Goal: Task Accomplishment & Management: Manage account settings

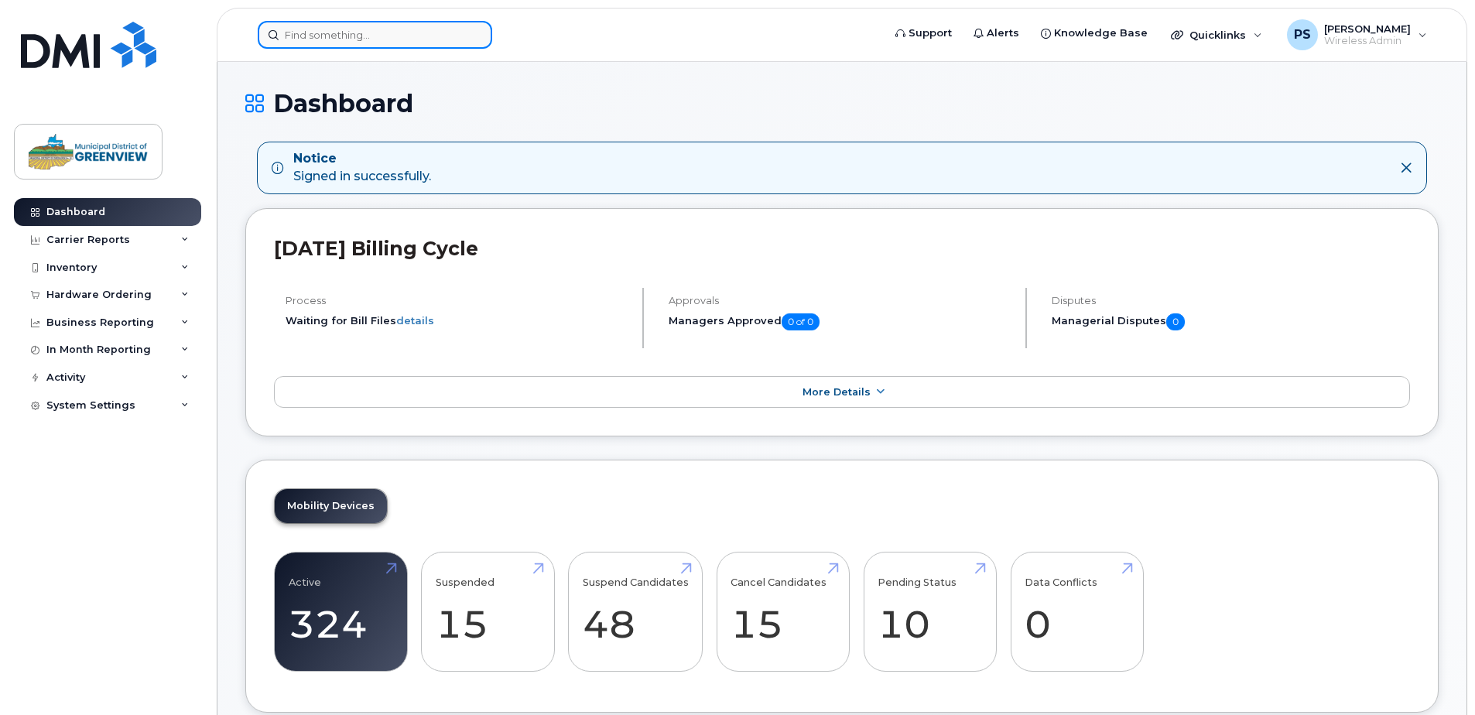
click at [371, 37] on input at bounding box center [375, 35] width 234 height 28
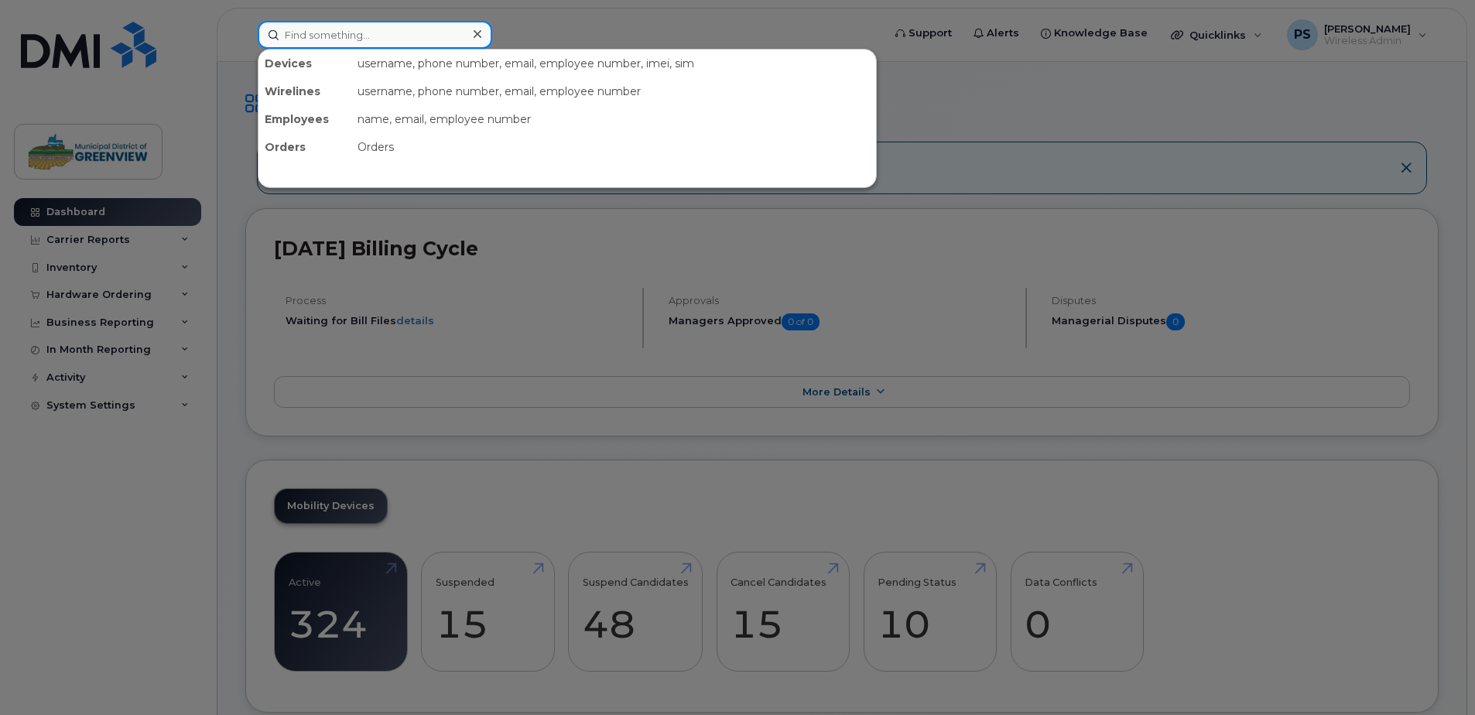
click at [350, 36] on input at bounding box center [375, 35] width 234 height 28
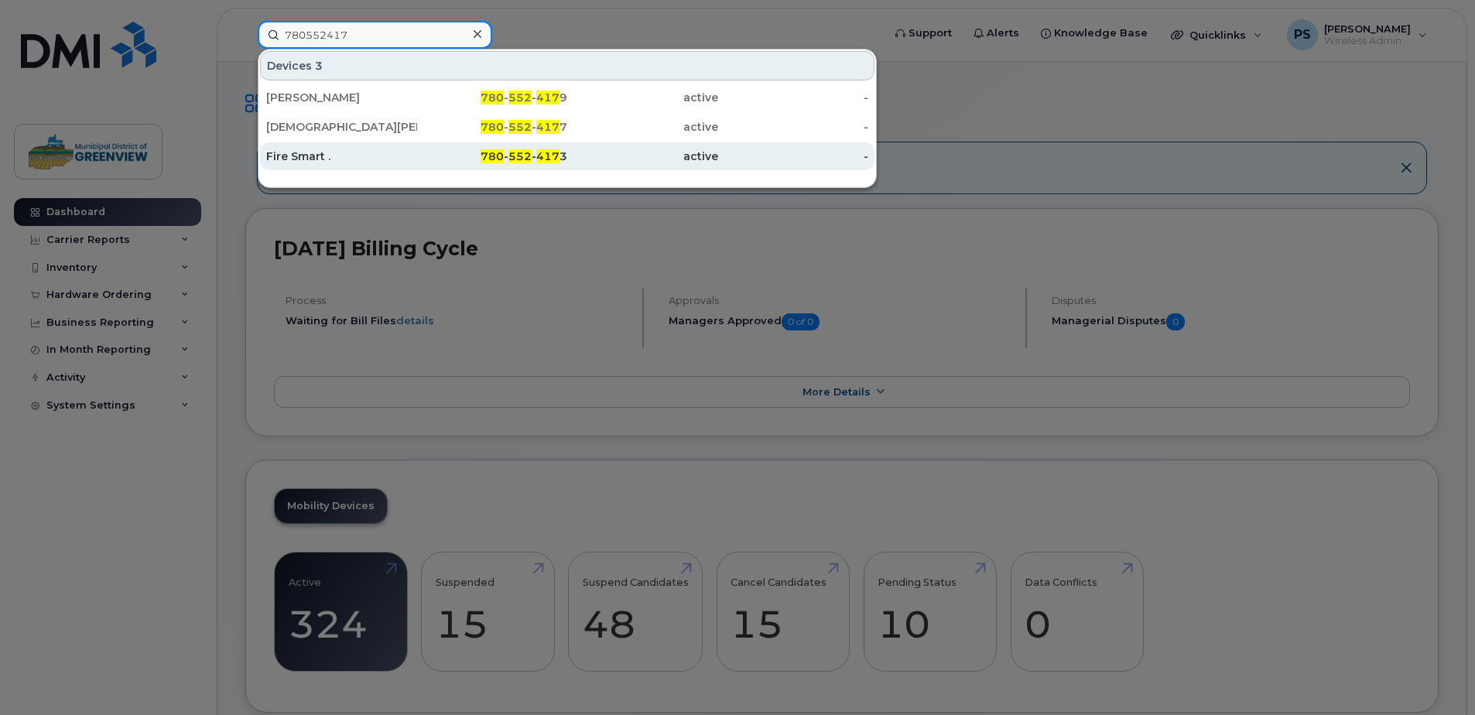
type input "780552417"
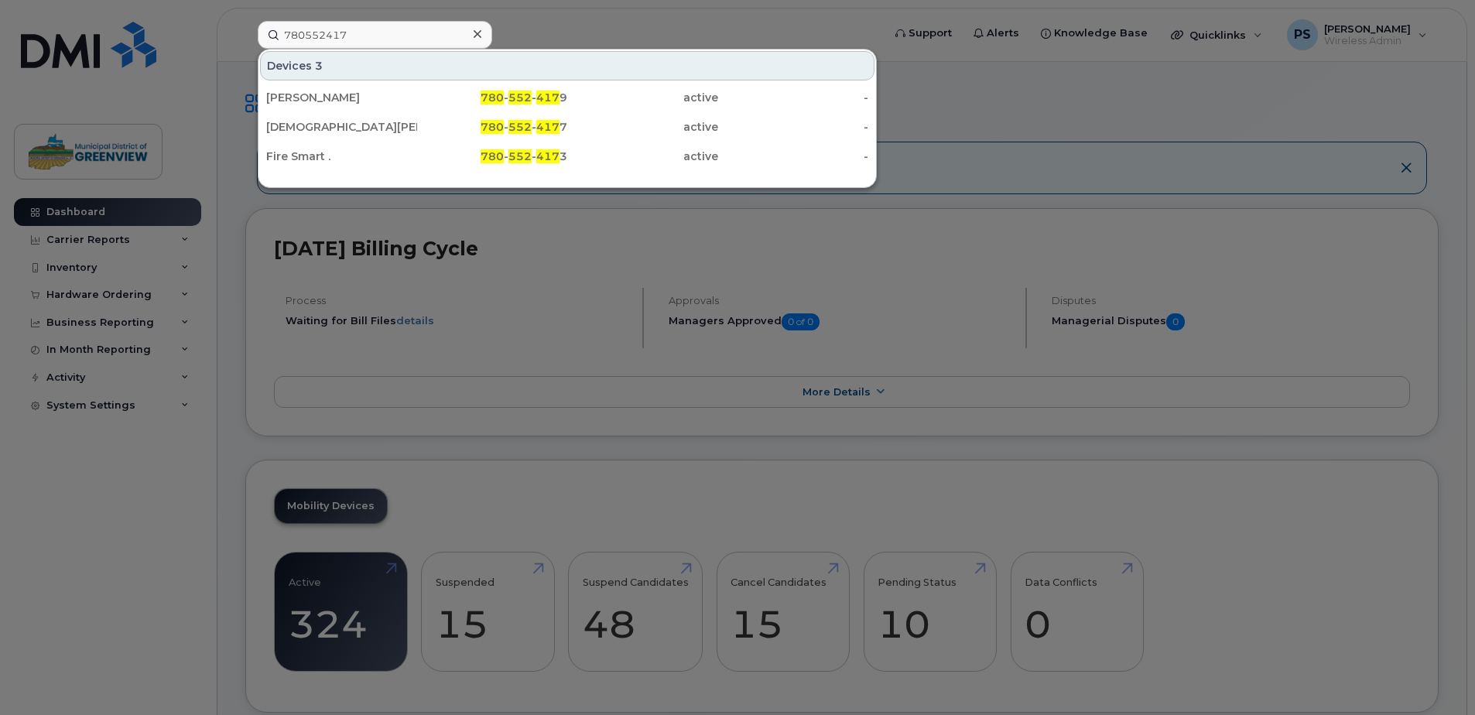
drag, startPoint x: 314, startPoint y: 160, endPoint x: 436, endPoint y: 179, distance: 123.6
click at [314, 160] on div "Fire Smart ." at bounding box center [341, 156] width 151 height 15
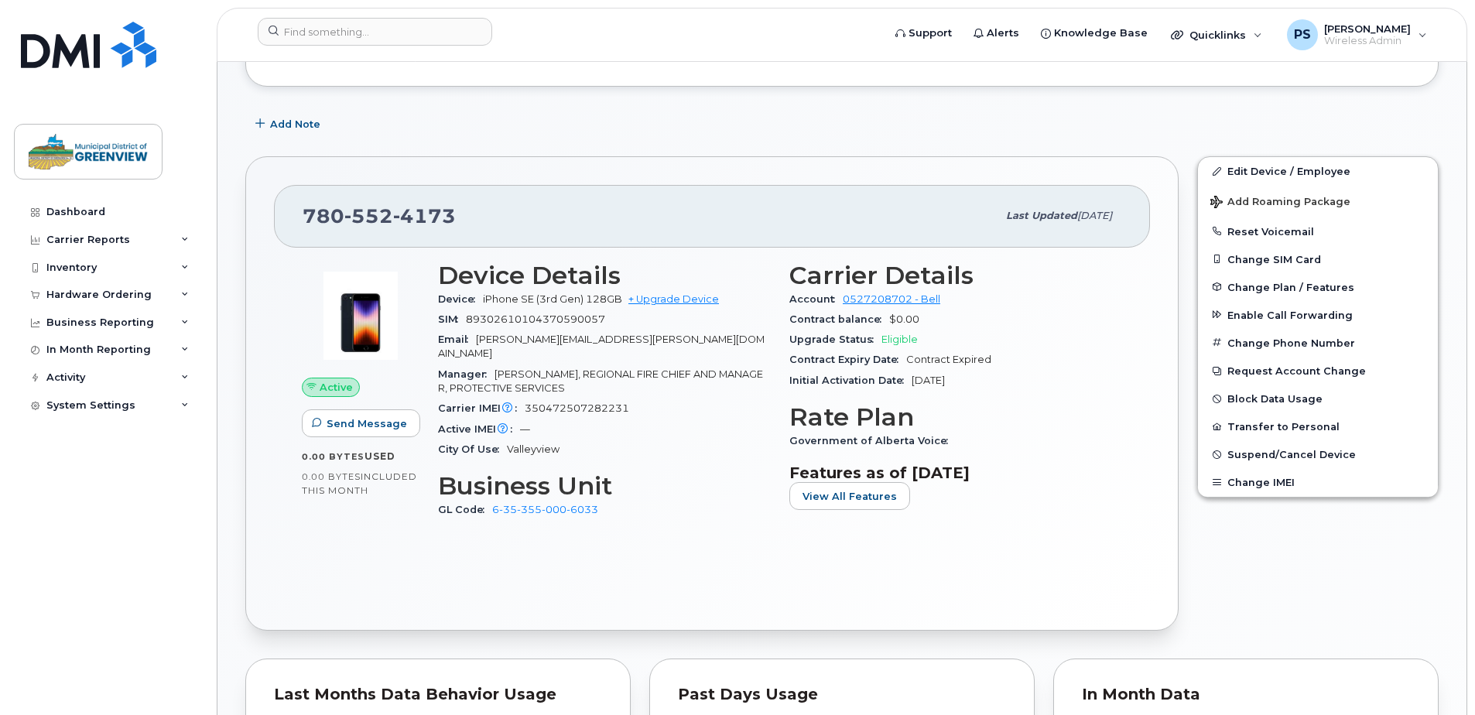
scroll to position [464, 0]
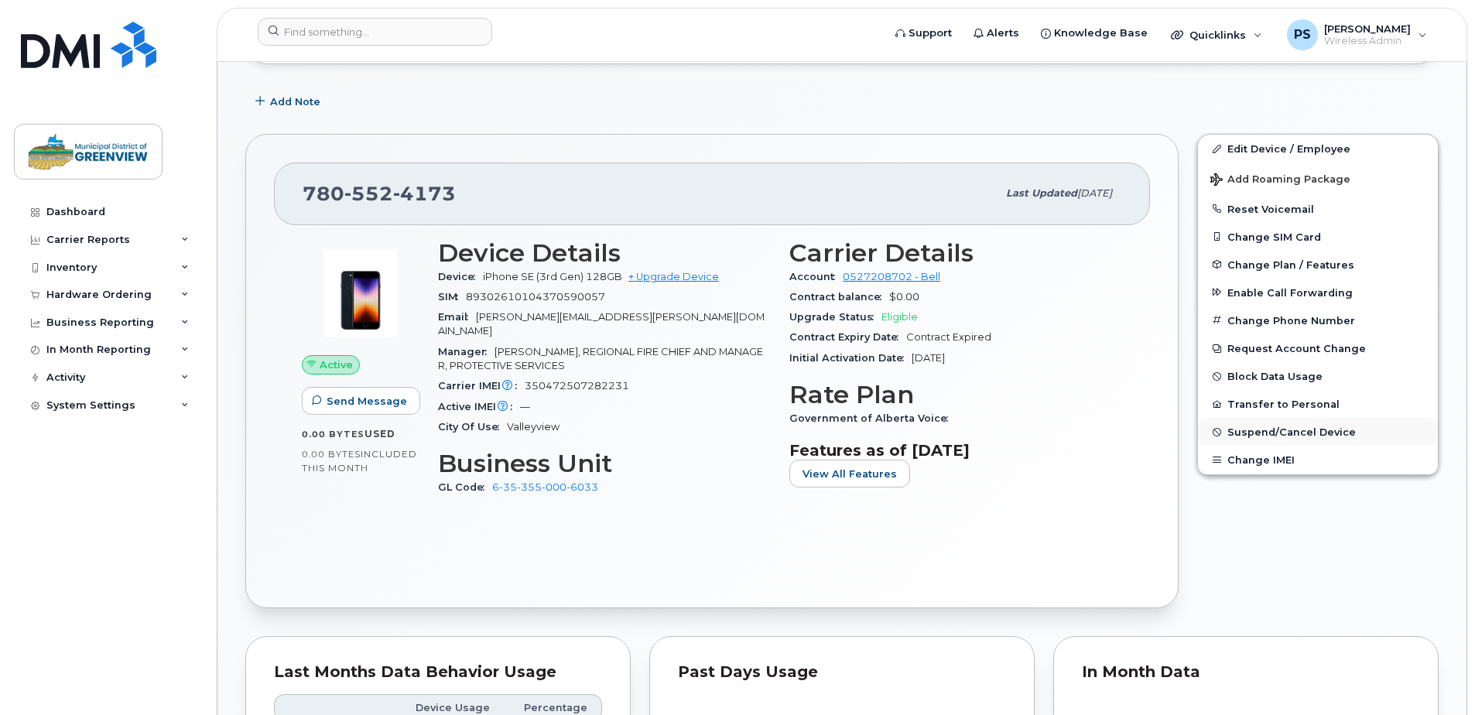
click at [1299, 433] on span "Suspend/Cancel Device" at bounding box center [1291, 432] width 128 height 12
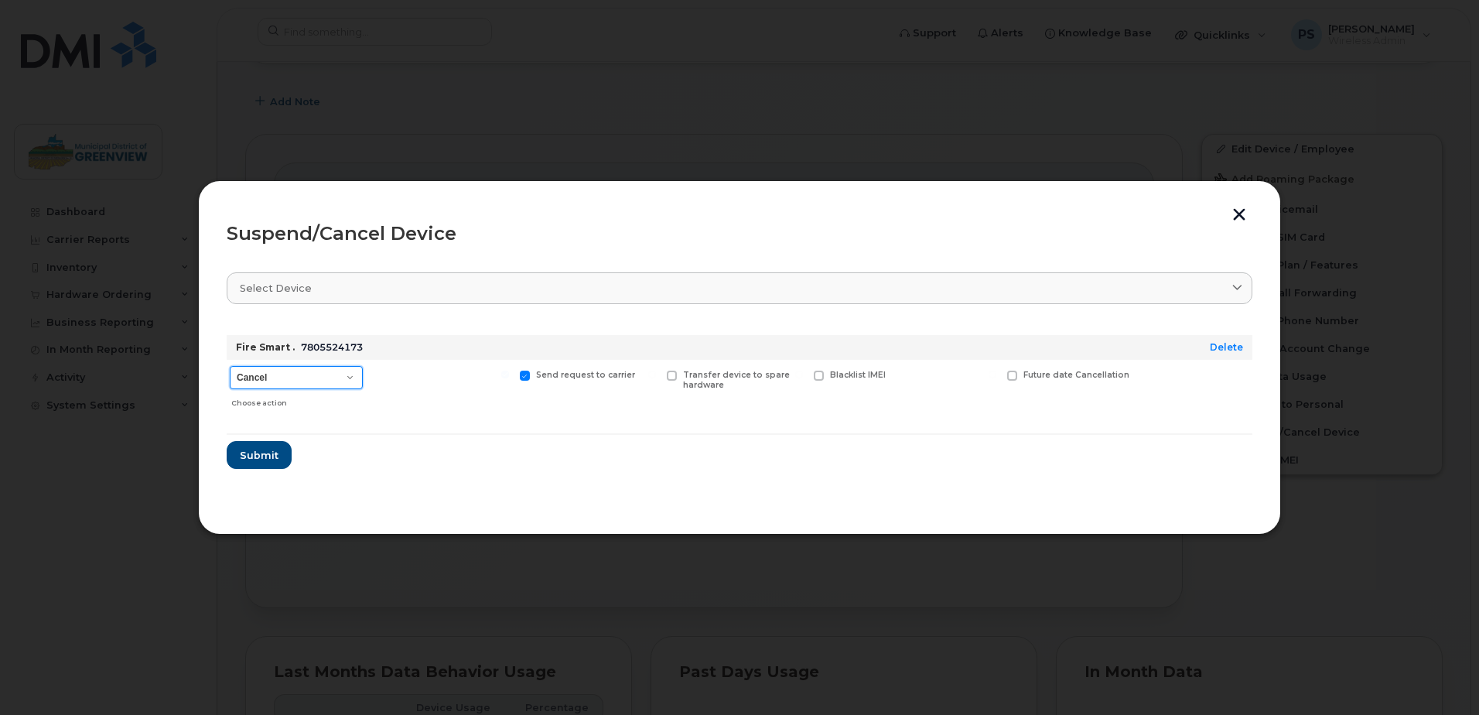
click at [347, 371] on select "Cancel Suspend - Extend Suspension Suspend - Reduced Rate Suspend - Full Rate S…" at bounding box center [296, 377] width 133 height 23
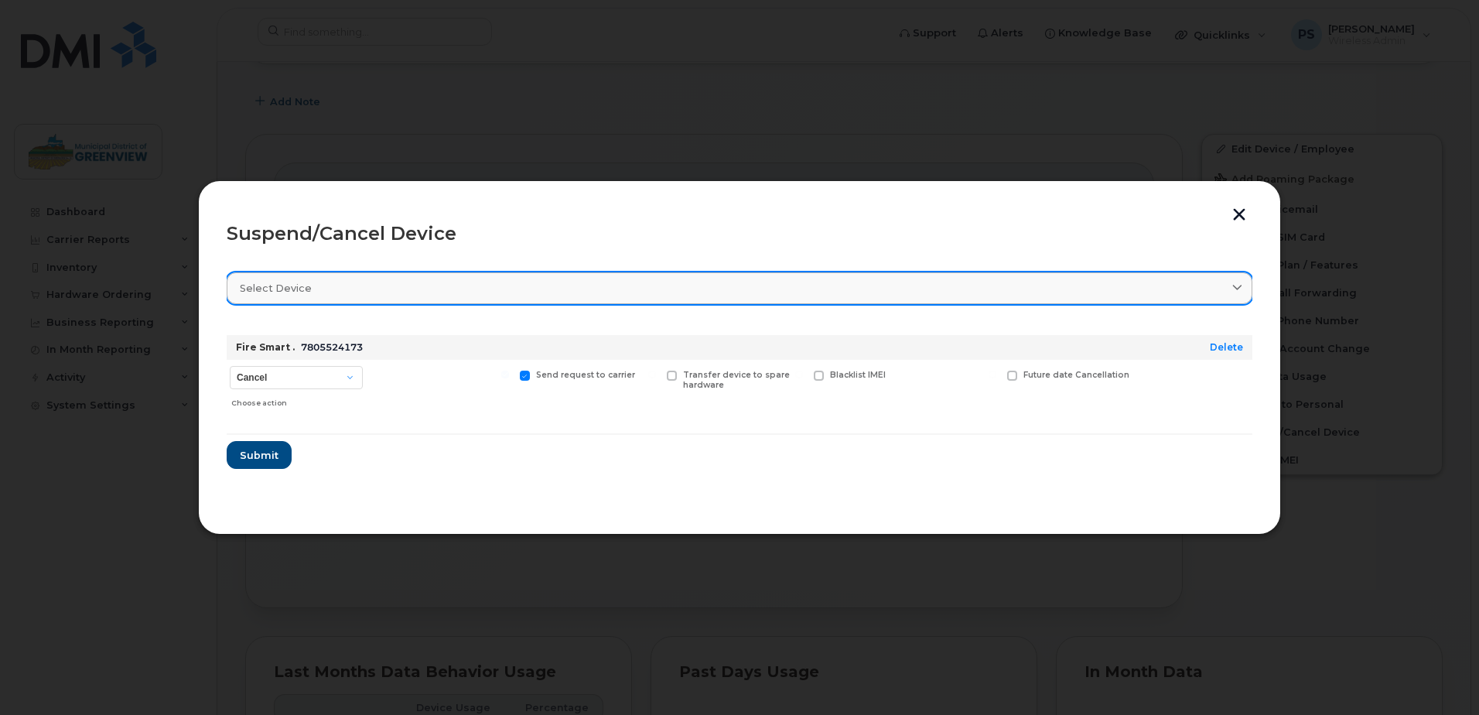
click at [388, 281] on div "Select device" at bounding box center [740, 288] width 1000 height 15
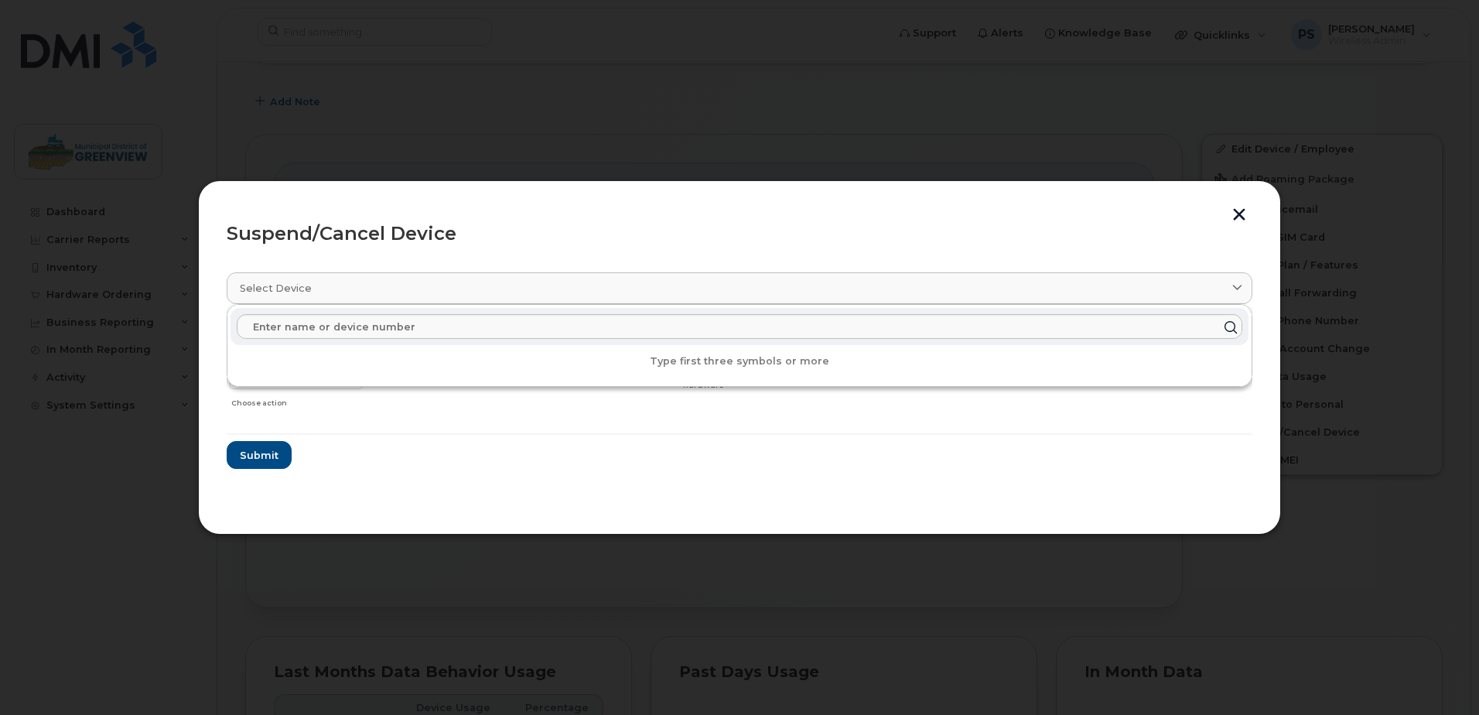
click at [487, 225] on div "Suspend/Cancel Device" at bounding box center [740, 233] width 1026 height 19
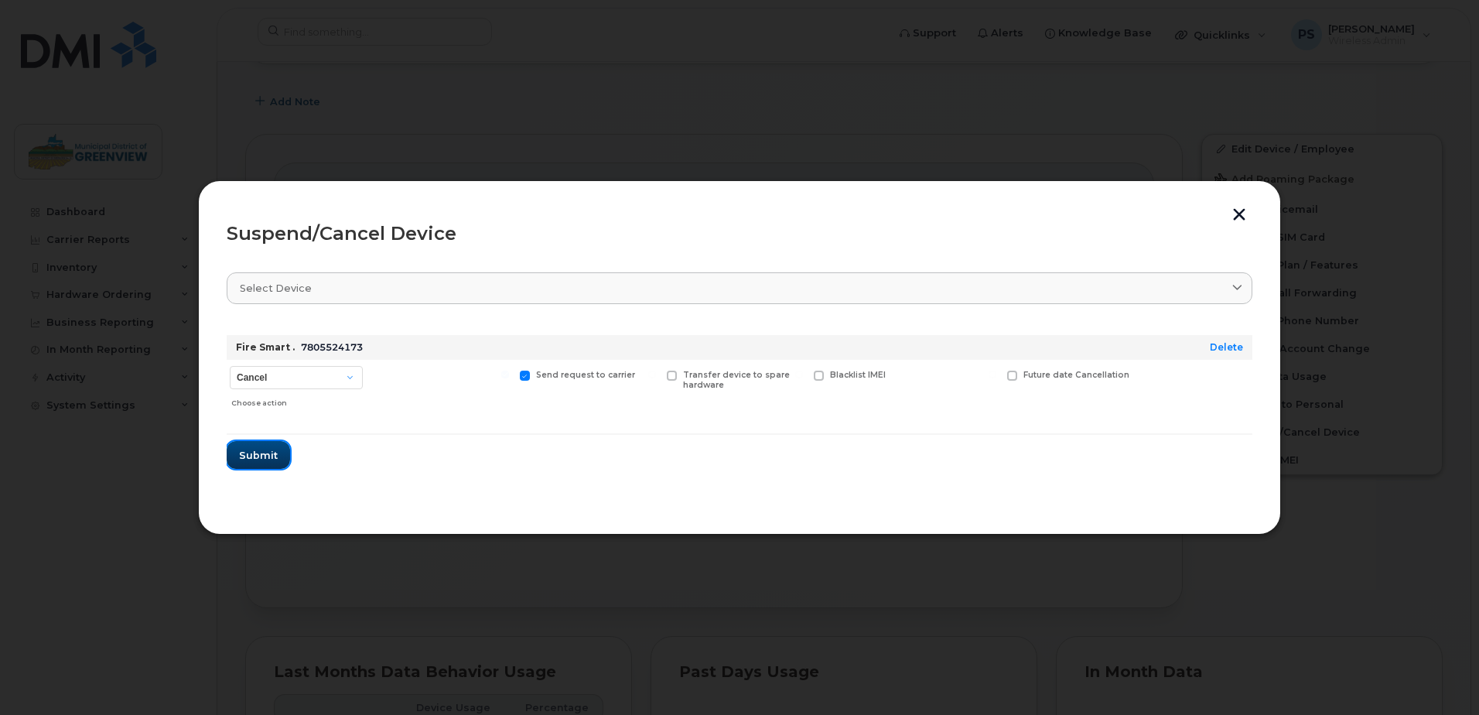
click at [253, 460] on span "Submit" at bounding box center [258, 455] width 39 height 15
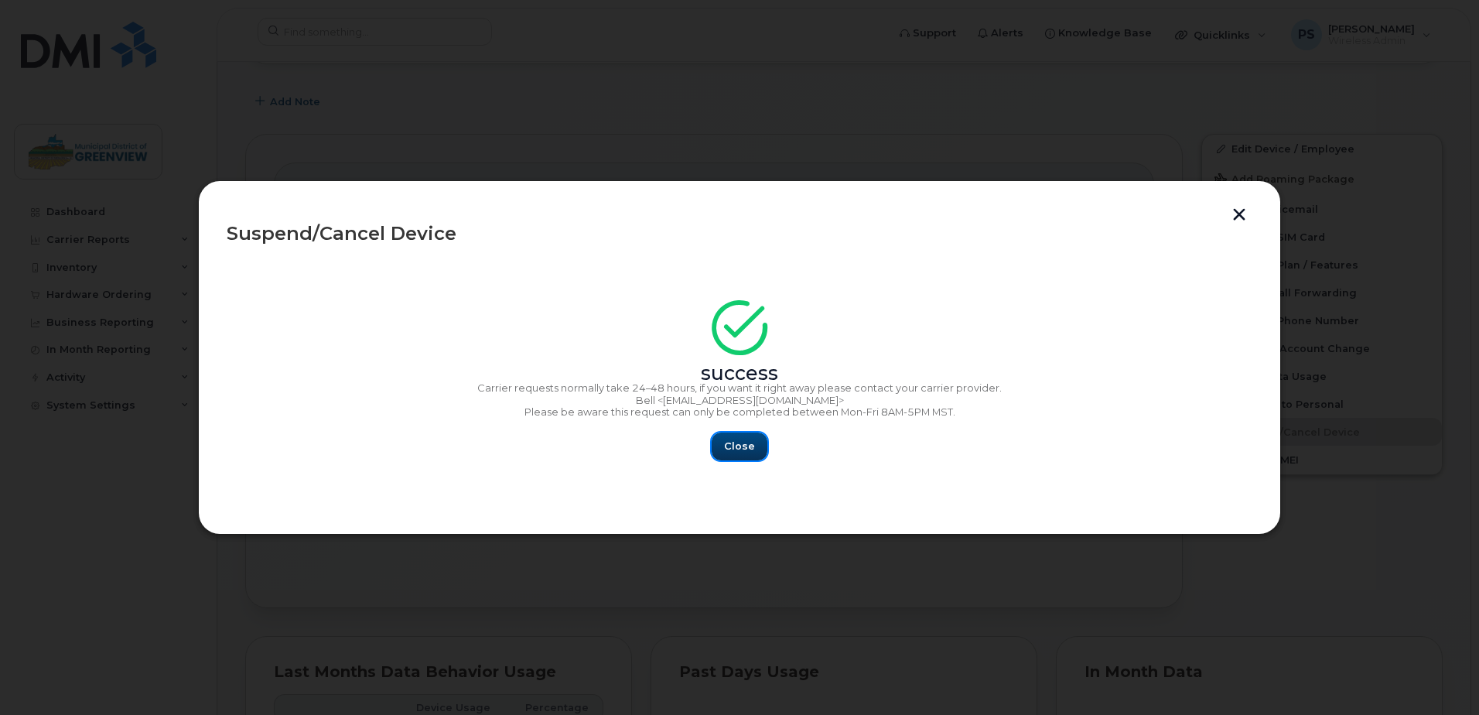
click at [729, 446] on span "Close" at bounding box center [739, 446] width 31 height 15
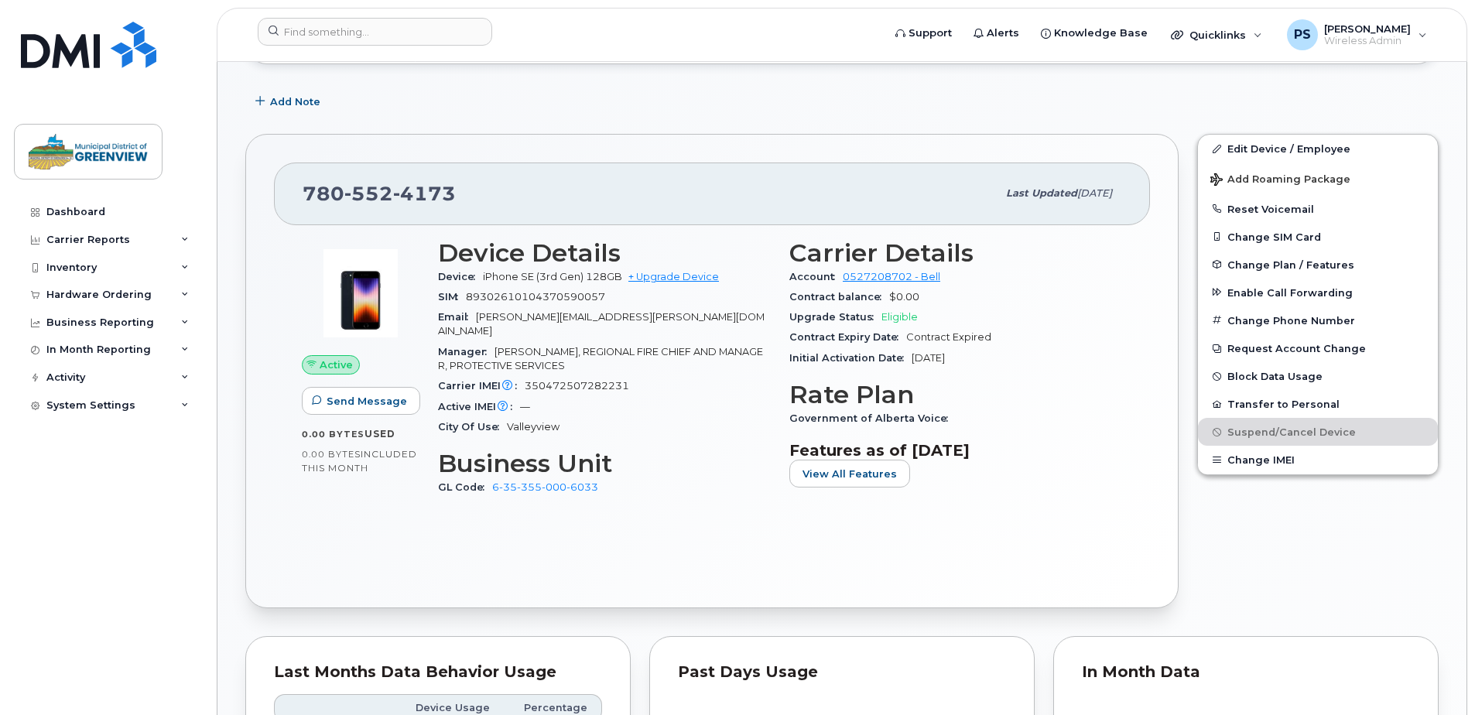
click at [1251, 527] on div "Edit Device / Employee Add Roaming Package Reset Voicemail Change SIM Card Chan…" at bounding box center [1318, 371] width 260 height 493
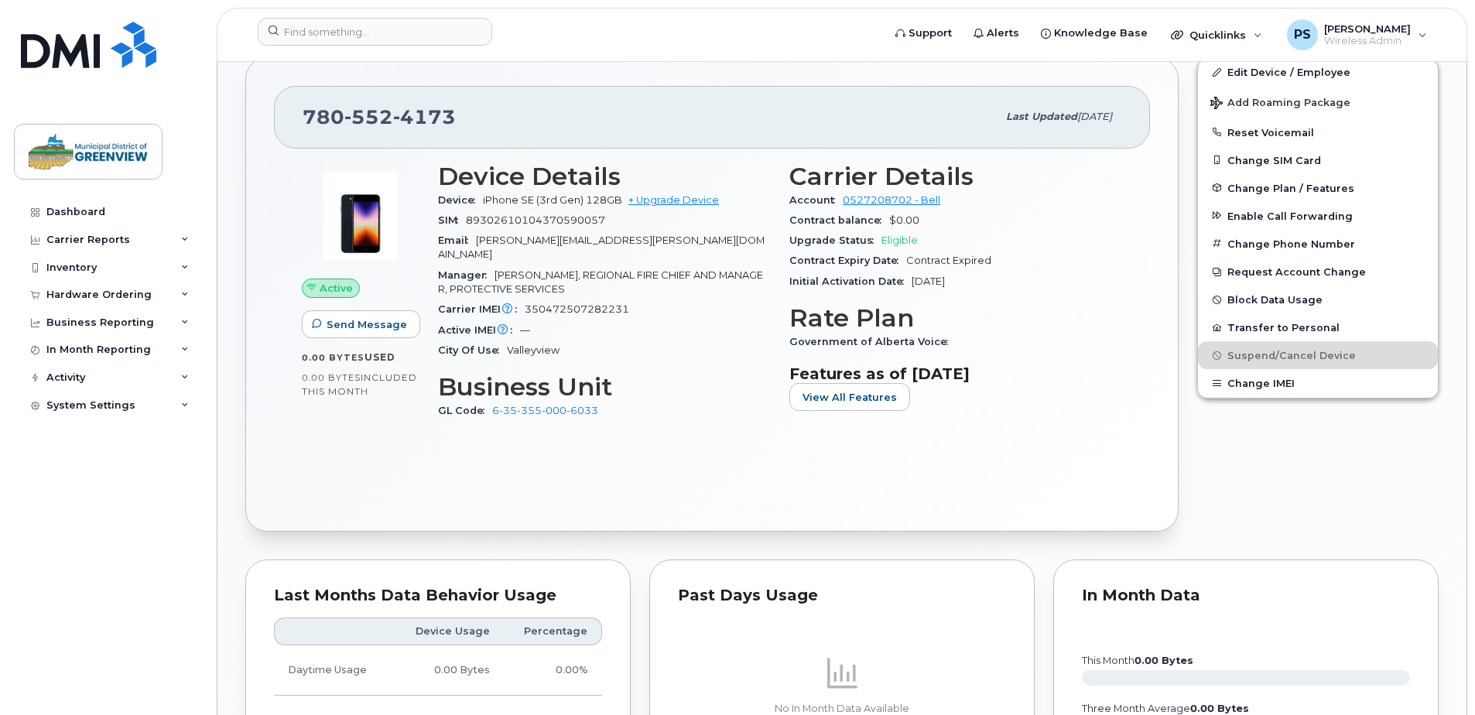
scroll to position [542, 0]
click at [496, 537] on div "Used for: FIRE SMART Suspension Candidate This device hasn't had any usage for …" at bounding box center [841, 641] width 1193 height 1813
click at [1269, 504] on div "Edit Device / Employee Add Roaming Package Reset Voicemail Change SIM Card Chan…" at bounding box center [1318, 293] width 260 height 493
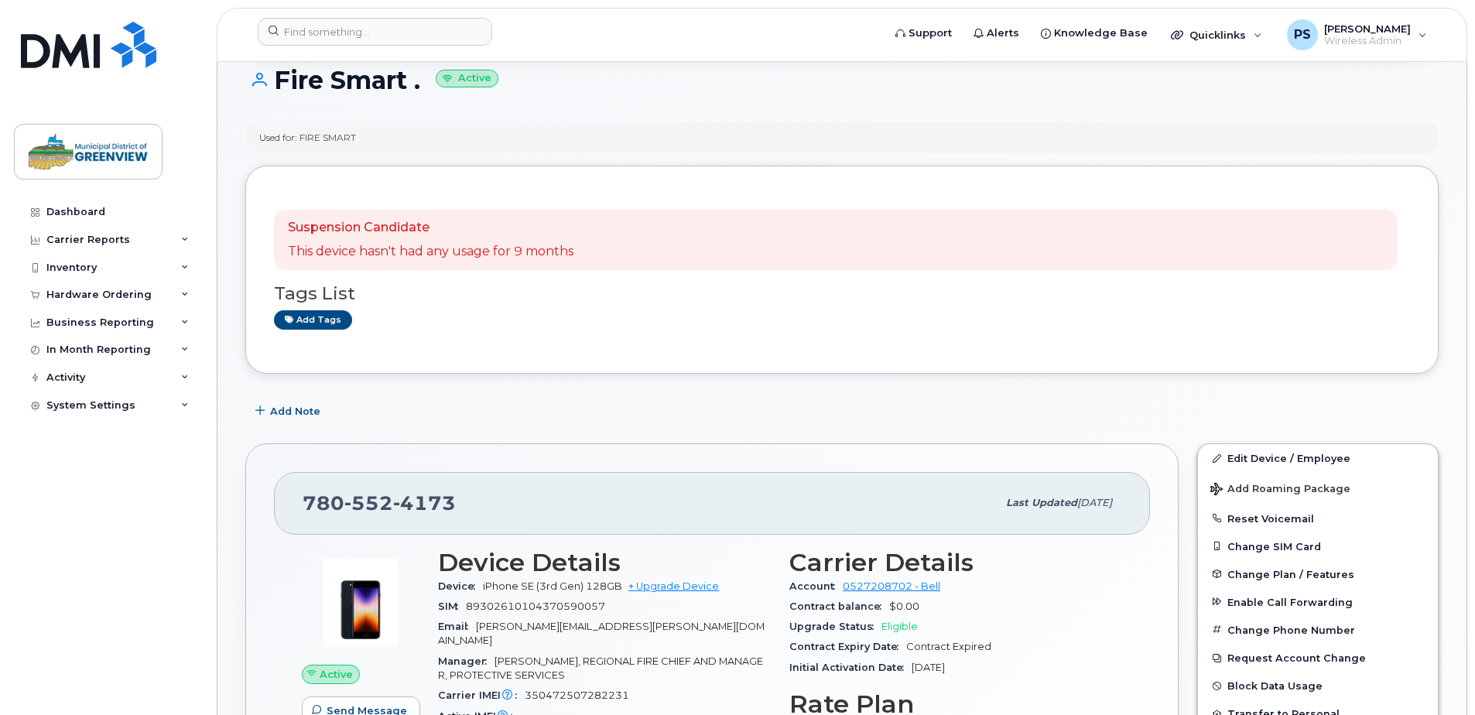
scroll to position [0, 0]
